Goal: Information Seeking & Learning: Learn about a topic

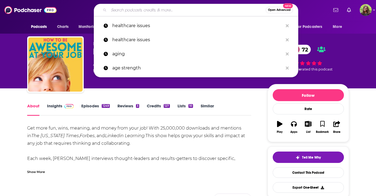
click at [142, 12] on input "Search podcasts, credits, & more..." at bounding box center [187, 10] width 157 height 9
paste input "The Maximum Lawyer Podcast"
type input "The Maximum Lawyer Podcast"
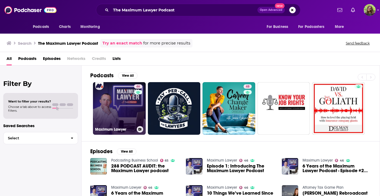
click at [122, 116] on link "46 Maximum Lawyer" at bounding box center [119, 108] width 53 height 53
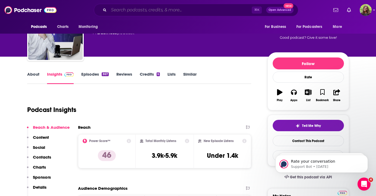
click at [143, 10] on input "Search podcasts, credits, & more..." at bounding box center [180, 10] width 143 height 9
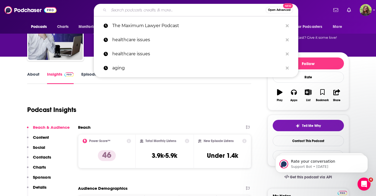
paste input "The People's Court"
type input "The People's Court"
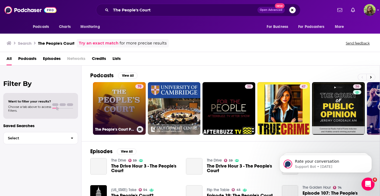
click at [118, 116] on link "70 The People’s Court Podcast" at bounding box center [119, 108] width 53 height 53
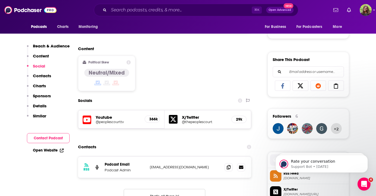
scroll to position [311, 0]
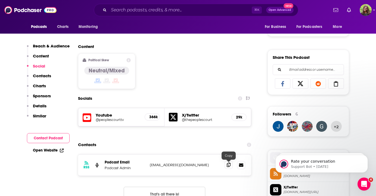
click at [229, 169] on span at bounding box center [228, 165] width 8 height 8
click at [160, 10] on input "Search podcasts, credits, & more..." at bounding box center [180, 10] width 143 height 9
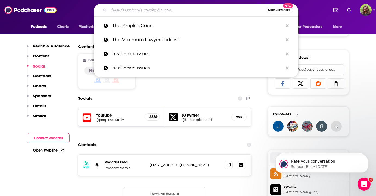
paste input "The Un-Billable Hour"
type input "The Un-Billable Hour"
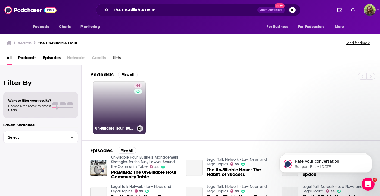
click at [122, 113] on link "44 Un-Billable Hour: Business Management Strategies for the Busy Lawyer Around …" at bounding box center [119, 107] width 53 height 53
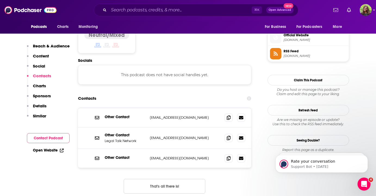
scroll to position [440, 0]
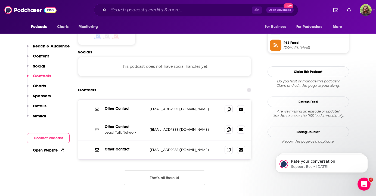
click at [150, 148] on p "[EMAIL_ADDRESS][DOMAIN_NAME]" at bounding box center [185, 150] width 71 height 5
drag, startPoint x: 149, startPoint y: 133, endPoint x: 207, endPoint y: 131, distance: 57.3
click at [207, 148] on p "[EMAIL_ADDRESS][DOMAIN_NAME]" at bounding box center [185, 150] width 71 height 5
copy p "[EMAIL_ADDRESS][DOMAIN_NAME]"
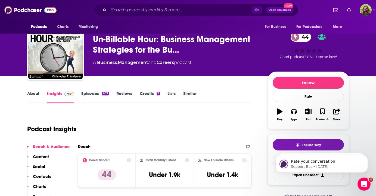
scroll to position [0, 0]
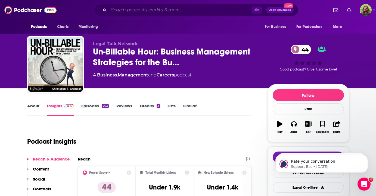
click at [151, 12] on input "Search podcasts, credits, & more..." at bounding box center [180, 10] width 143 height 9
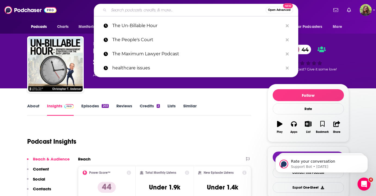
paste input "Thinking Like A Lawyer"
type input "Thinking Like A Lawyer"
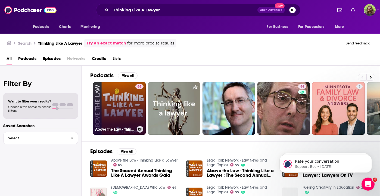
click at [137, 106] on div "65" at bounding box center [139, 105] width 8 height 42
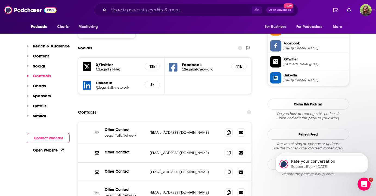
scroll to position [484, 0]
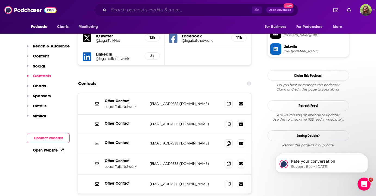
click at [154, 7] on input "Search podcasts, credits, & more..." at bounding box center [180, 10] width 143 height 9
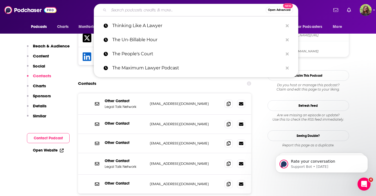
paste input "[URL][DOMAIN_NAME]"
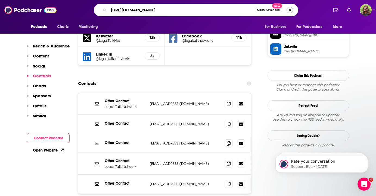
type input "[URL][DOMAIN_NAME]"
click at [289, 10] on button "Search podcasts, credits, & more..." at bounding box center [289, 10] width 7 height 7
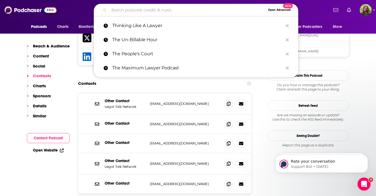
click at [304, 11] on div "Open Advanced New Thinking Like A Lawyer The Un-Billable Hour The People's Cour…" at bounding box center [196, 10] width 264 height 12
click at [228, 100] on span at bounding box center [228, 104] width 8 height 8
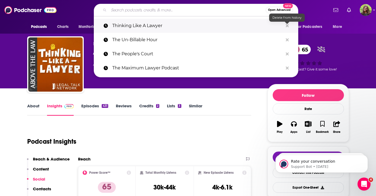
click at [286, 24] on icon "Search podcasts, credits, & more..." at bounding box center [286, 26] width 3 height 4
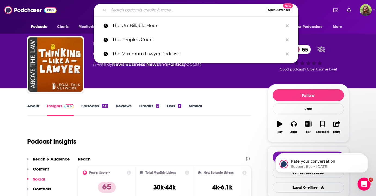
click at [304, 8] on div "Open Advanced New The Un-Billable Hour The People's Court The Maximum Lawyer Po…" at bounding box center [196, 10] width 264 height 12
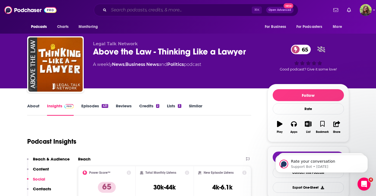
click at [184, 9] on input "Search podcasts, credits, & more..." at bounding box center [180, 10] width 143 height 9
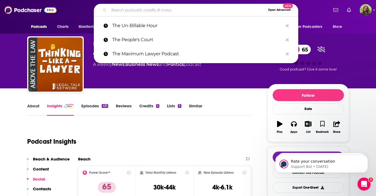
paste input "Wealthy Woman Lawyer Podcast"
type input "Wealthy Woman Lawyer Podcast"
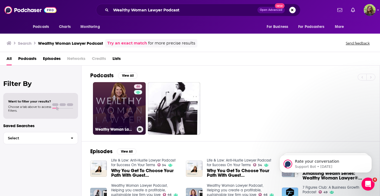
click at [116, 105] on link "46 Wealthy Woman Lawyer Podcast, Helping you create a profitable, sustainable l…" at bounding box center [119, 108] width 53 height 53
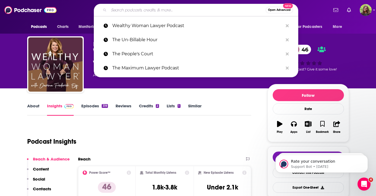
click at [130, 13] on input "Search podcasts, credits, & more..." at bounding box center [187, 10] width 157 height 9
paste input "Women in Law"
type input "Women in Law"
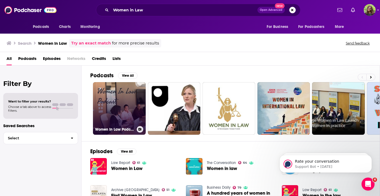
click at [125, 109] on link "Women In Law Podcast" at bounding box center [119, 108] width 53 height 53
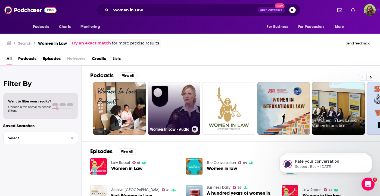
click at [175, 106] on link "Women in Law - Audio" at bounding box center [174, 108] width 53 height 53
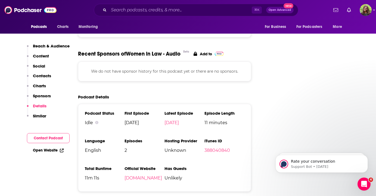
scroll to position [606, 0]
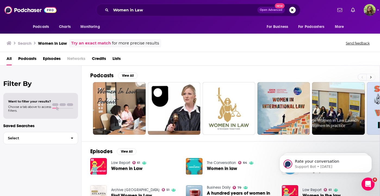
click at [372, 78] on button at bounding box center [370, 77] width 9 height 7
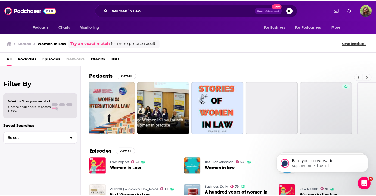
scroll to position [0, 209]
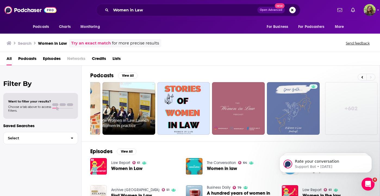
click at [260, 51] on div "Search Women in Law Try an exact match for more precise results Send feedback" at bounding box center [190, 43] width 380 height 20
click at [141, 11] on input "Women in Law" at bounding box center [184, 10] width 146 height 9
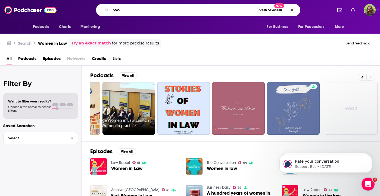
type input "W"
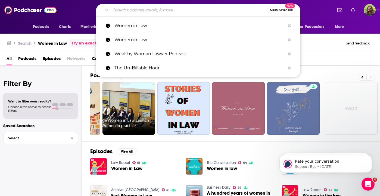
paste input "Women of Impact"
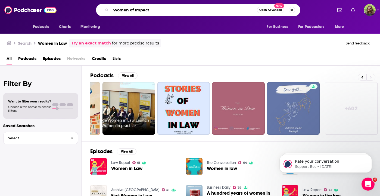
type input "Women of Impact"
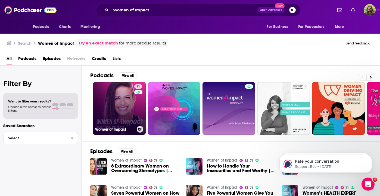
click at [117, 109] on link "71 Women of Impact" at bounding box center [119, 108] width 53 height 53
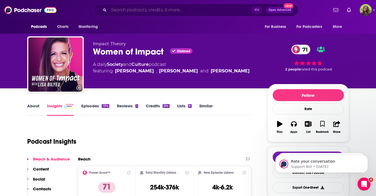
click at [162, 11] on input "Search podcasts, credits, & more..." at bounding box center [180, 10] width 143 height 9
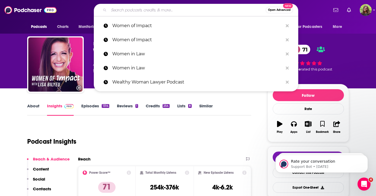
paste input "The Law Entrepreneur"
type input "The Law Entrepreneur"
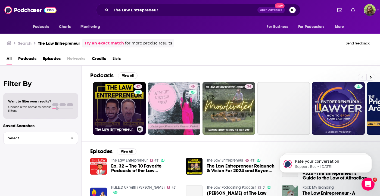
click at [116, 112] on link "47 The Law Entrepreneur" at bounding box center [119, 108] width 53 height 53
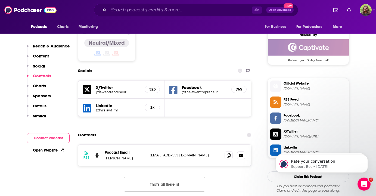
scroll to position [434, 0]
